Goal: Task Accomplishment & Management: Manage account settings

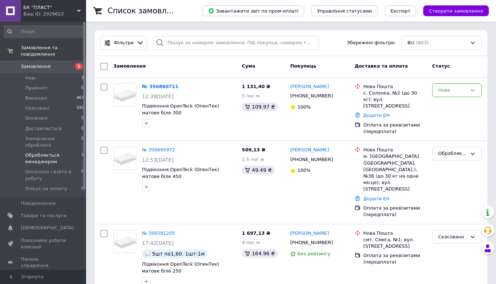
click at [48, 152] on span "Обробляється менеджером" at bounding box center [53, 158] width 56 height 13
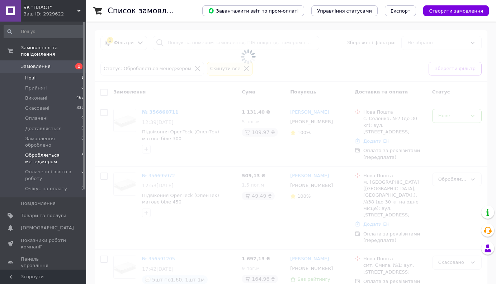
click at [57, 73] on li "Нові 1" at bounding box center [44, 78] width 88 height 10
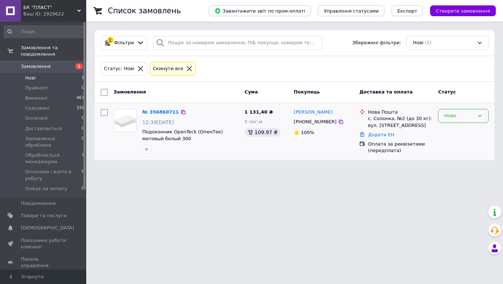
click at [480, 115] on icon at bounding box center [479, 116] width 6 height 6
click at [470, 148] on li "Обробляється менеджером" at bounding box center [463, 149] width 50 height 20
click at [59, 152] on span "Обробляється менеджером" at bounding box center [53, 158] width 56 height 13
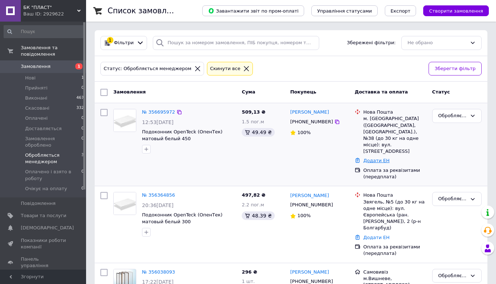
click at [375, 158] on link "Додати ЕН" at bounding box center [377, 160] width 26 height 5
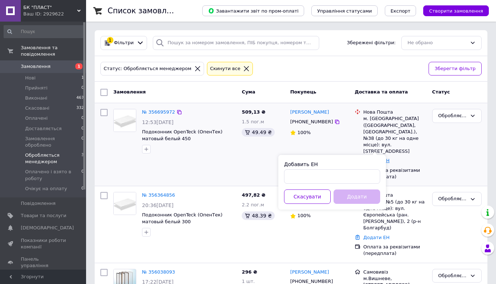
click at [375, 158] on link "Додати ЕН" at bounding box center [377, 160] width 26 height 5
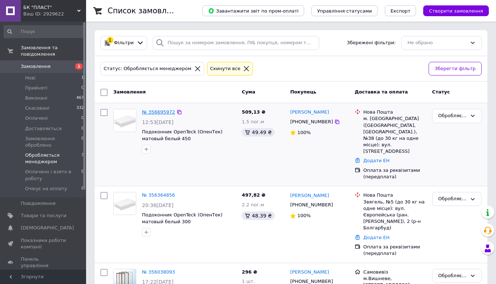
click at [162, 113] on link "№ 356695972" at bounding box center [158, 111] width 33 height 5
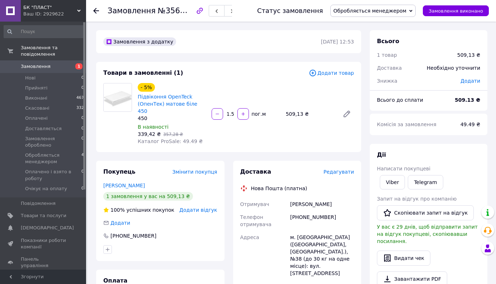
click at [317, 72] on icon at bounding box center [313, 73] width 8 height 8
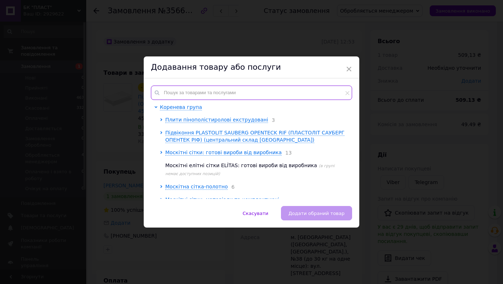
click at [192, 95] on input "text" at bounding box center [251, 92] width 201 height 14
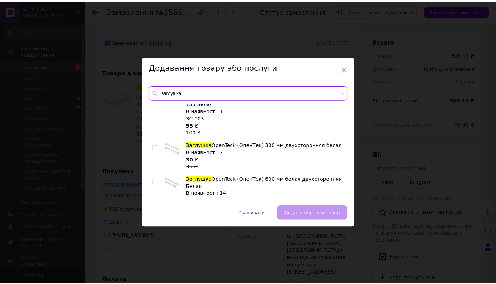
scroll to position [72, 0]
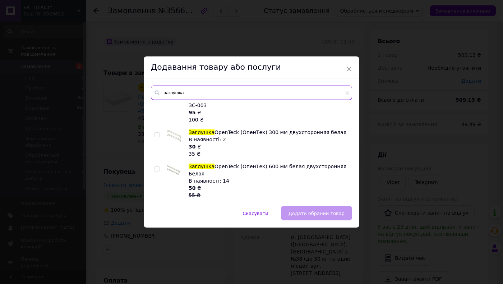
type input "заглушка"
click at [154, 163] on div at bounding box center [157, 181] width 7 height 36
click at [156, 167] on input "checkbox" at bounding box center [156, 169] width 5 height 5
checkbox input "true"
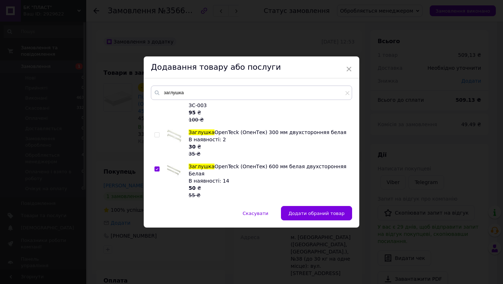
drag, startPoint x: 299, startPoint y: 213, endPoint x: 303, endPoint y: 213, distance: 3.6
click at [299, 213] on span "Додати обраний товар" at bounding box center [316, 212] width 56 height 5
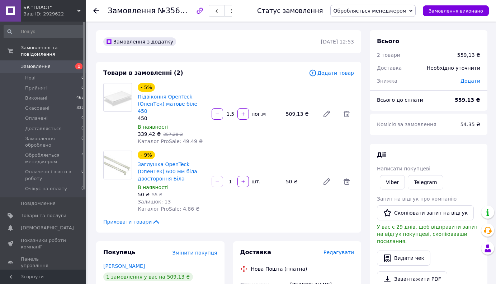
click at [474, 82] on span "Додати" at bounding box center [471, 81] width 20 height 6
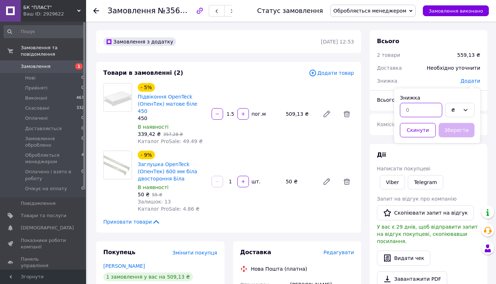
click at [433, 110] on input "text" at bounding box center [421, 110] width 42 height 14
type input "0.13"
click at [462, 131] on button "Зберегти" at bounding box center [457, 130] width 36 height 14
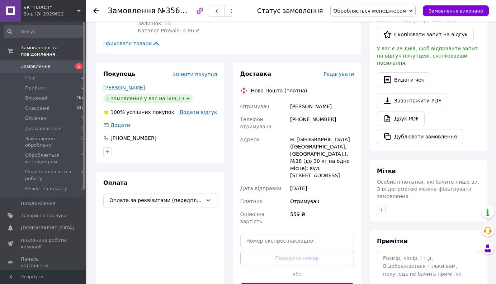
scroll to position [179, 0]
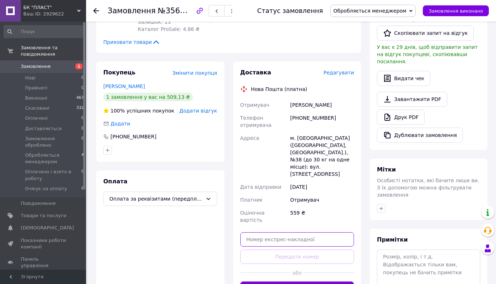
click at [275, 232] on input "text" at bounding box center [298, 239] width 114 height 14
